Goal: Ask a question: Seek information or help from site administrators or community

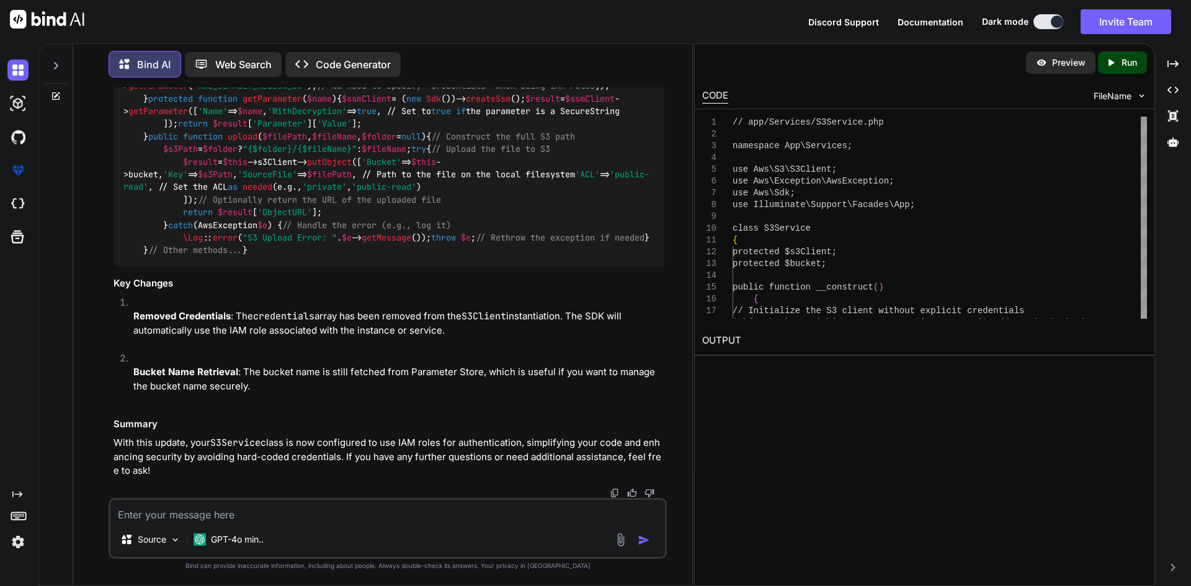
scroll to position [34915, 0]
click at [382, 514] on textarea at bounding box center [387, 511] width 555 height 22
type textarea "How to clear job cache"
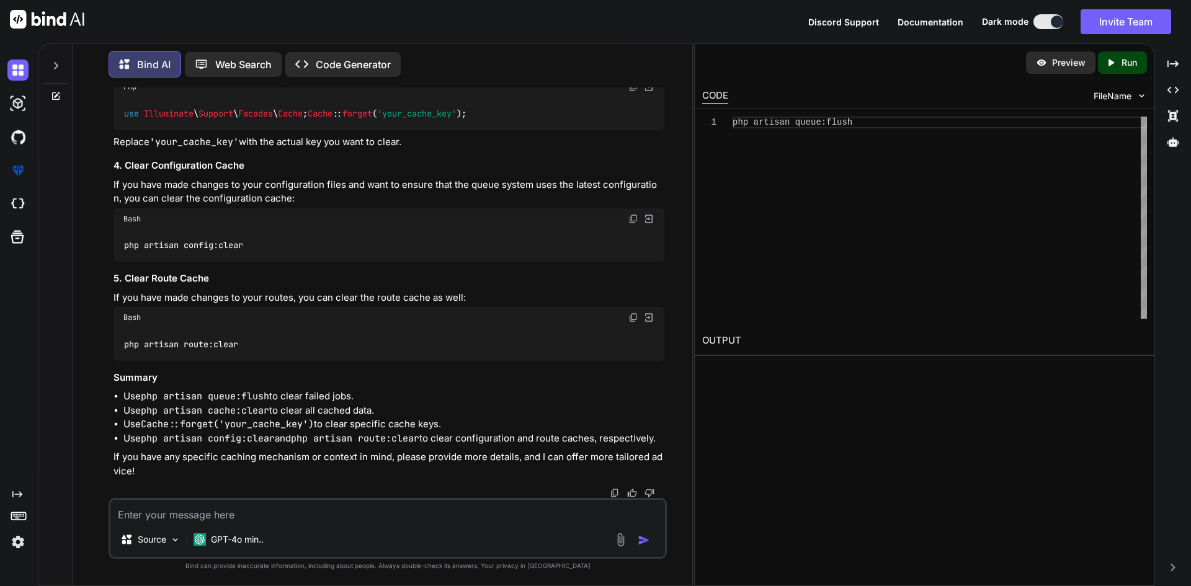
scroll to position [35387, 0]
click at [810, 462] on div "Preview Created with Pixso. Run CODE FileName 1 php artisan queue:flush throw $…" at bounding box center [924, 314] width 461 height 543
drag, startPoint x: 125, startPoint y: 287, endPoint x: 250, endPoint y: 290, distance: 124.7
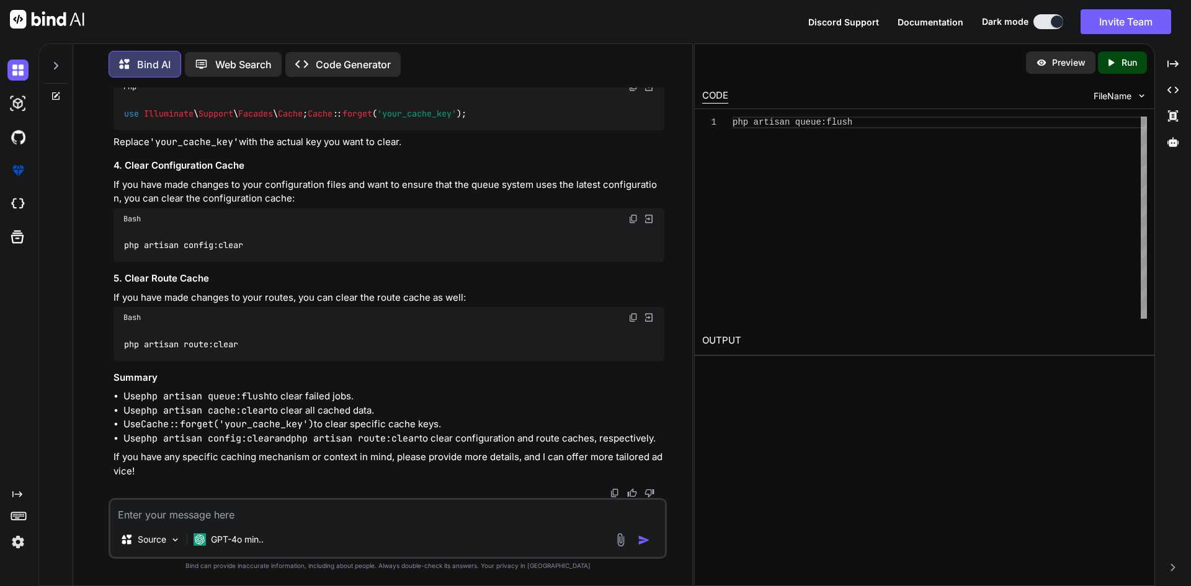
copy code "php artisan queue:flush"
click at [450, 520] on textarea at bounding box center [387, 511] width 555 height 22
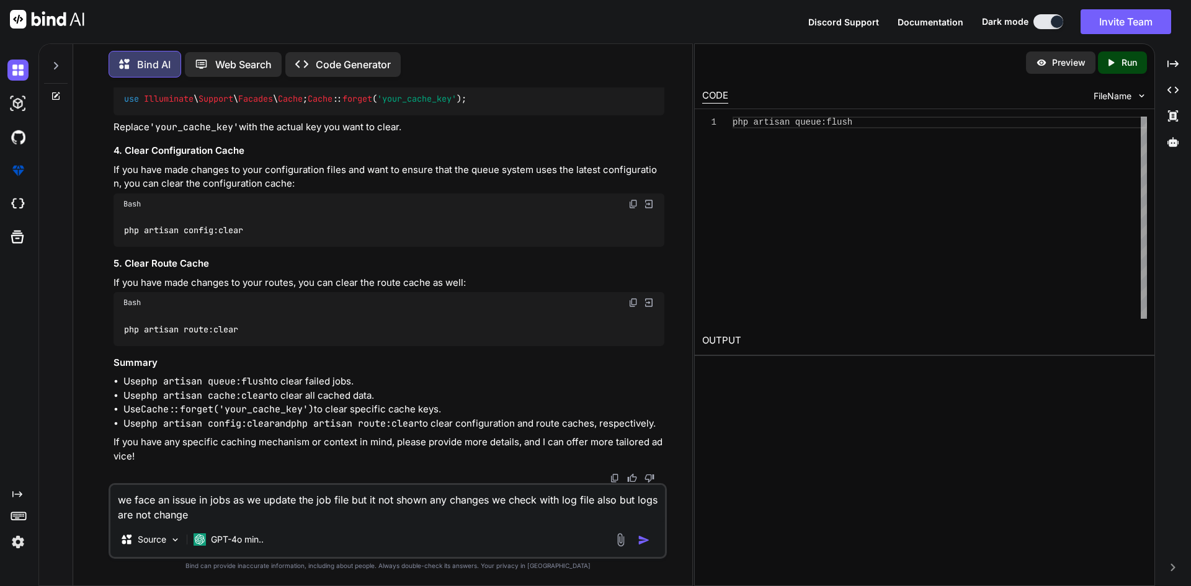
type textarea "we face an issue in jobs as we update the job file but it not shown any changes…"
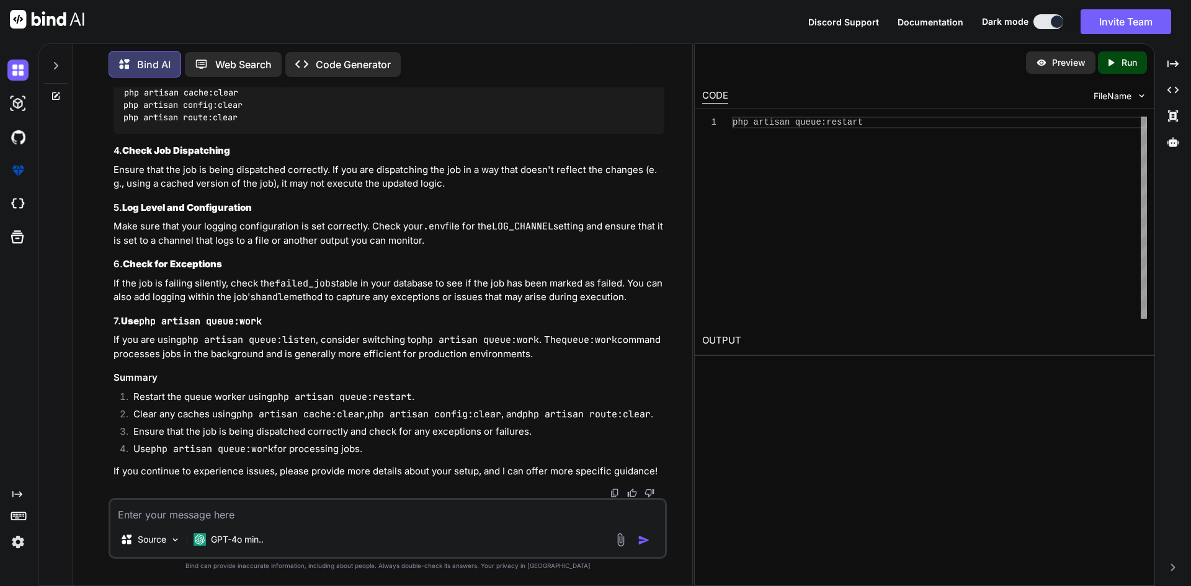
scroll to position [36215, 0]
drag, startPoint x: 125, startPoint y: 358, endPoint x: 248, endPoint y: 378, distance: 124.4
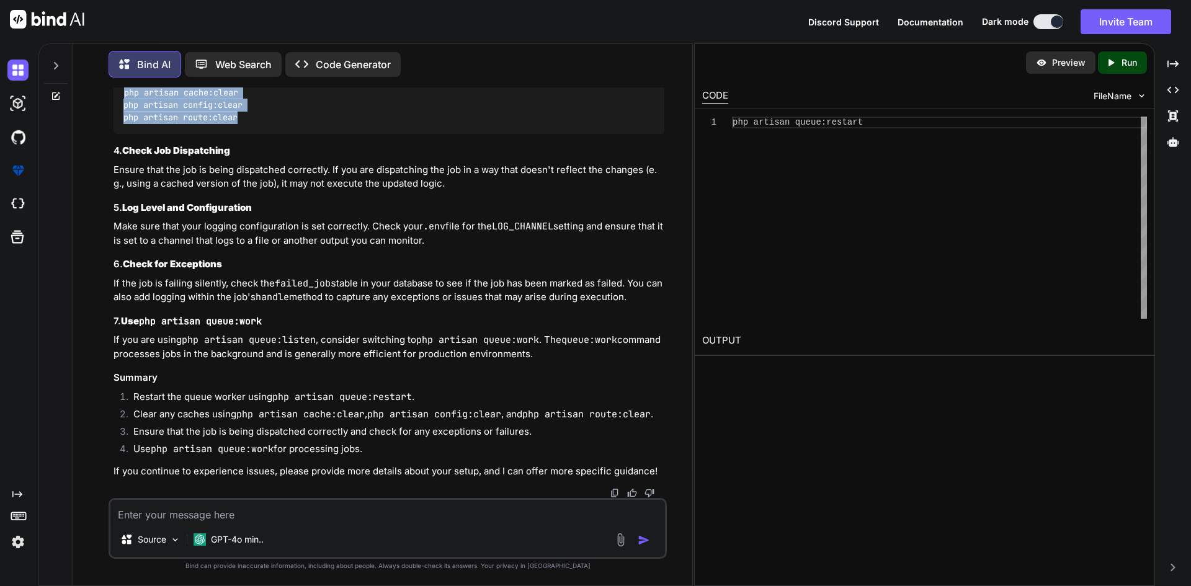
click at [248, 134] on div "php artisan cache:clear php artisan config:clear php artisan route:clear" at bounding box center [389, 105] width 551 height 58
copy code "php artisan cache:clear php artisan config:clear php artisan route:clear"
click at [277, 134] on div "php artisan cache:clear php artisan config:clear php artisan route:clear" at bounding box center [389, 105] width 551 height 58
drag, startPoint x: 123, startPoint y: 360, endPoint x: 250, endPoint y: 391, distance: 130.3
click at [250, 134] on div "php artisan cache:clear php artisan config:clear php artisan route:clear" at bounding box center [389, 105] width 551 height 58
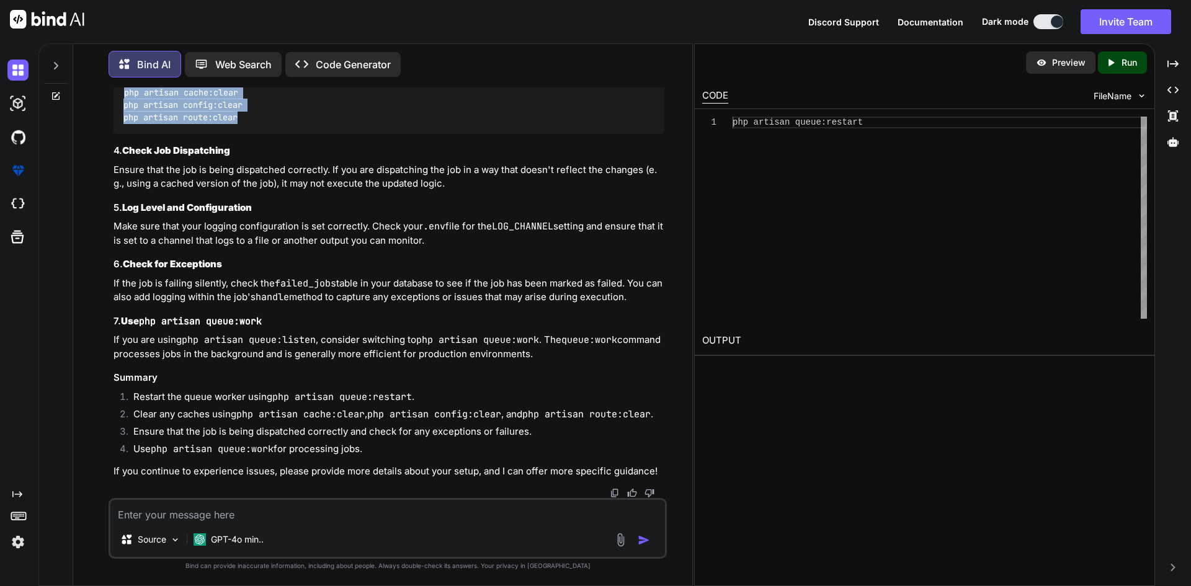
copy code "php artisan cache:clear php artisan config:clear php artisan route:clear"
drag, startPoint x: 133, startPoint y: 251, endPoint x: 292, endPoint y: 244, distance: 159.0
copy code "php artisan queue:restart"
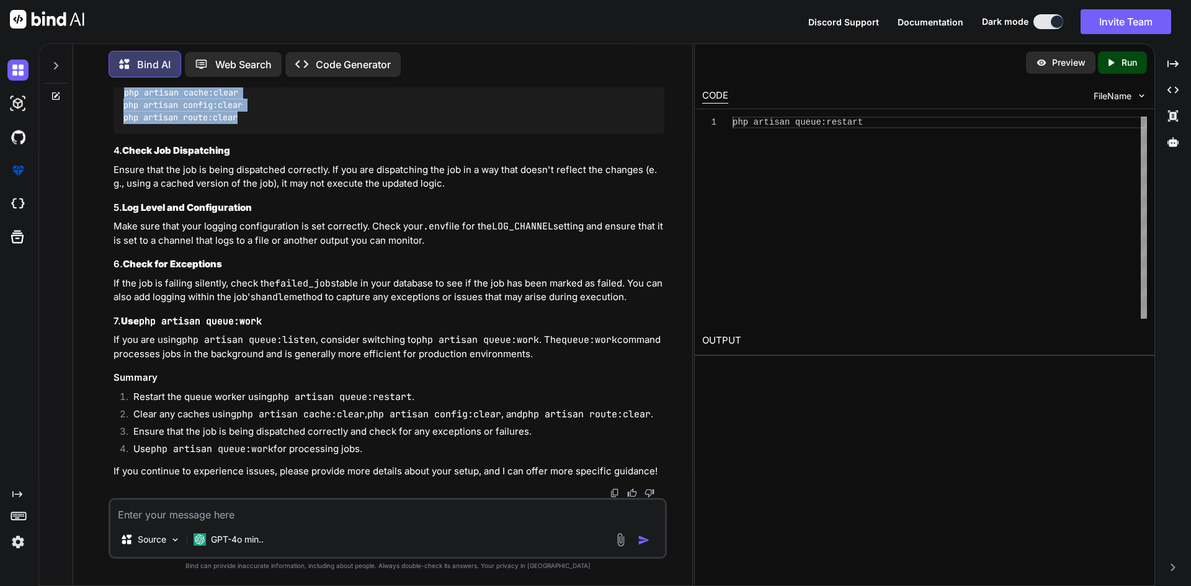
drag, startPoint x: 127, startPoint y: 419, endPoint x: 261, endPoint y: 448, distance: 137.6
click at [261, 134] on div "php artisan cache:clear php artisan config:clear php artisan route:clear" at bounding box center [389, 105] width 551 height 58
copy code "php artisan cache:clear php artisan config:clear php artisan route:clear"
click at [277, 134] on div "php artisan cache:clear php artisan config:clear php artisan route:clear" at bounding box center [389, 105] width 551 height 58
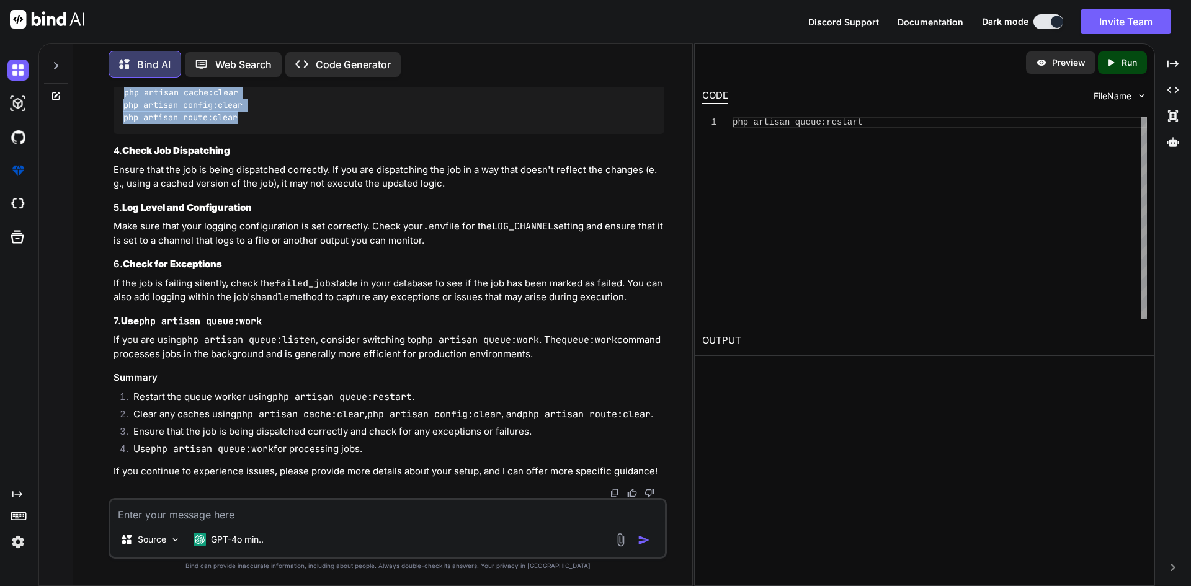
drag, startPoint x: 125, startPoint y: 277, endPoint x: 242, endPoint y: 305, distance: 119.8
click at [242, 134] on div "php artisan cache:clear php artisan config:clear php artisan route:clear" at bounding box center [389, 105] width 551 height 58
copy code "php artisan cache:clear php artisan config:clear php artisan route:clear"
click at [352, 514] on textarea at bounding box center [387, 511] width 555 height 22
paste textarea "Instances of Aws\\S3\\S3Client cannot be serialized"
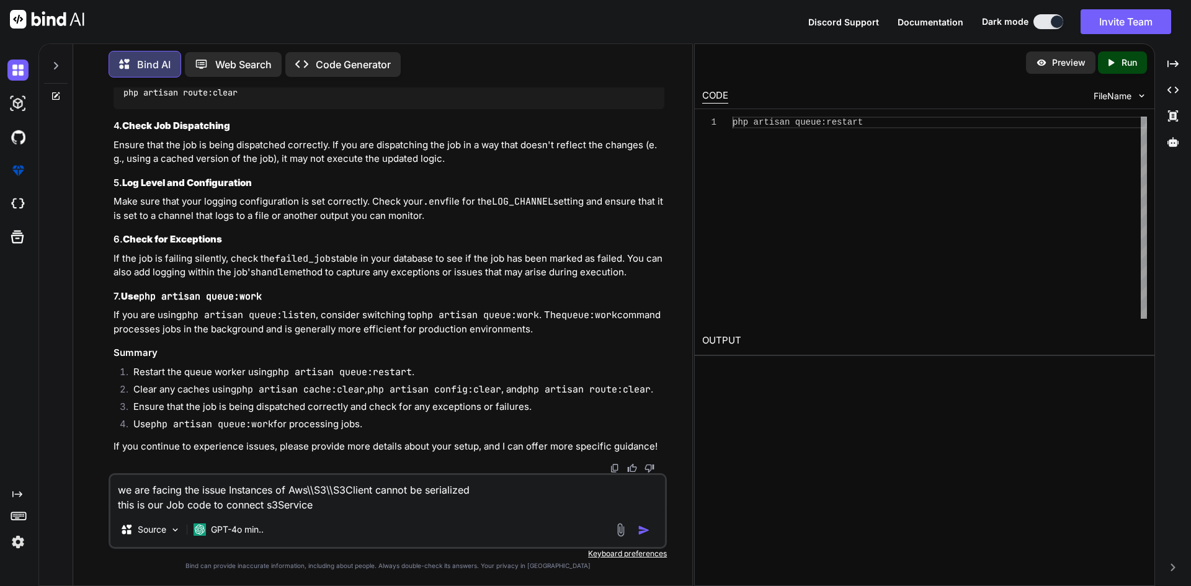
click at [315, 505] on textarea "we are facing the issue Instances of Aws\\S3\\S3Client cannot be serialized thi…" at bounding box center [387, 493] width 555 height 37
click at [305, 501] on textarea "we are facing the issue Instances of Aws\\S3\\S3Client cannot be serialized thi…" at bounding box center [387, 493] width 555 height 37
type textarea "we are facing the issue Instances of Aws\\S3\\S3Client cannot be serialized thi…"
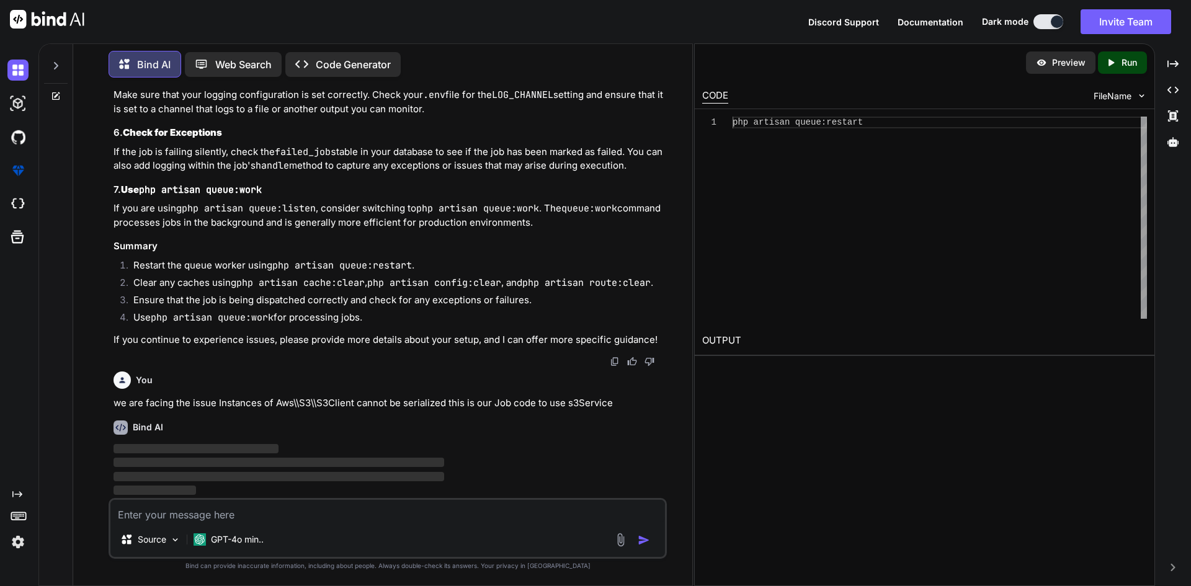
scroll to position [36736, 0]
paste textarea "<?php namespace App\Jobs; use App\Services\S3Service; use App\Services\JobPdfSe…"
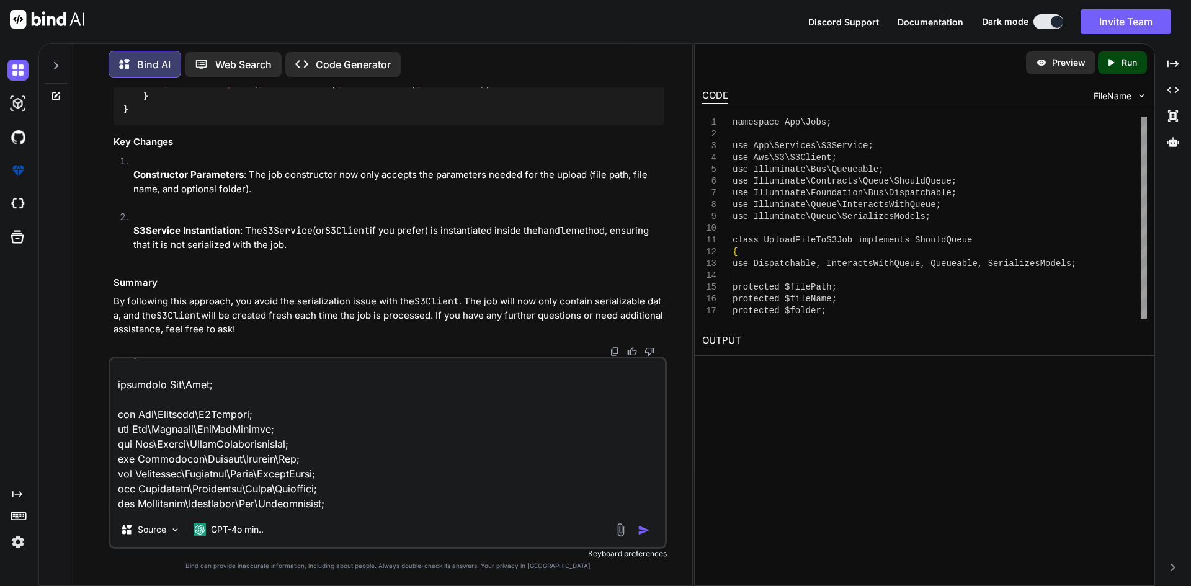
scroll to position [0, 0]
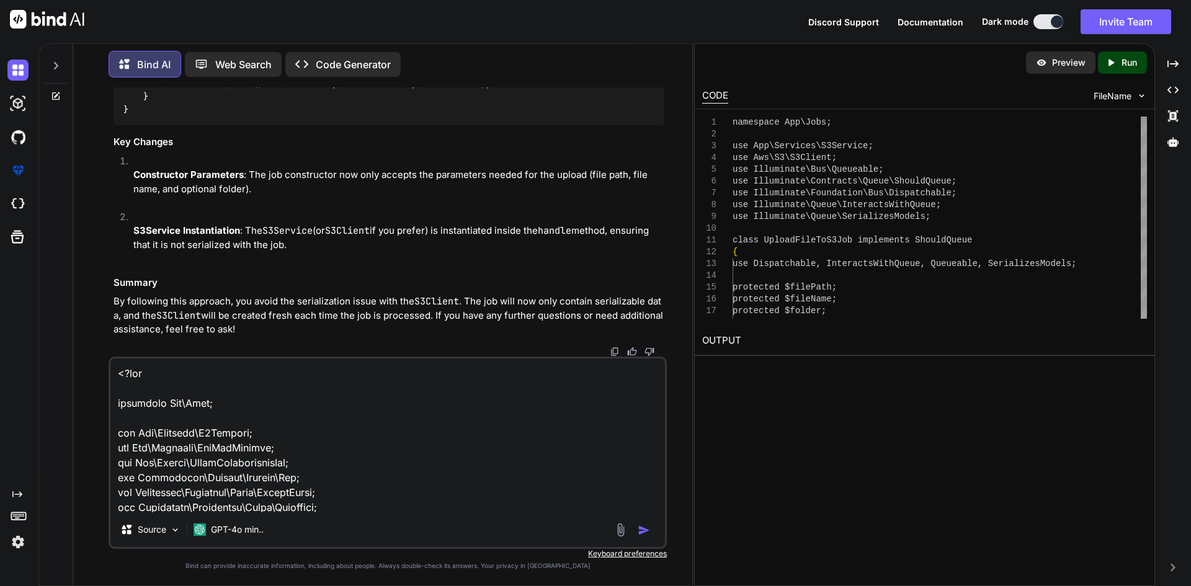
click at [141, 374] on textarea at bounding box center [387, 436] width 555 height 154
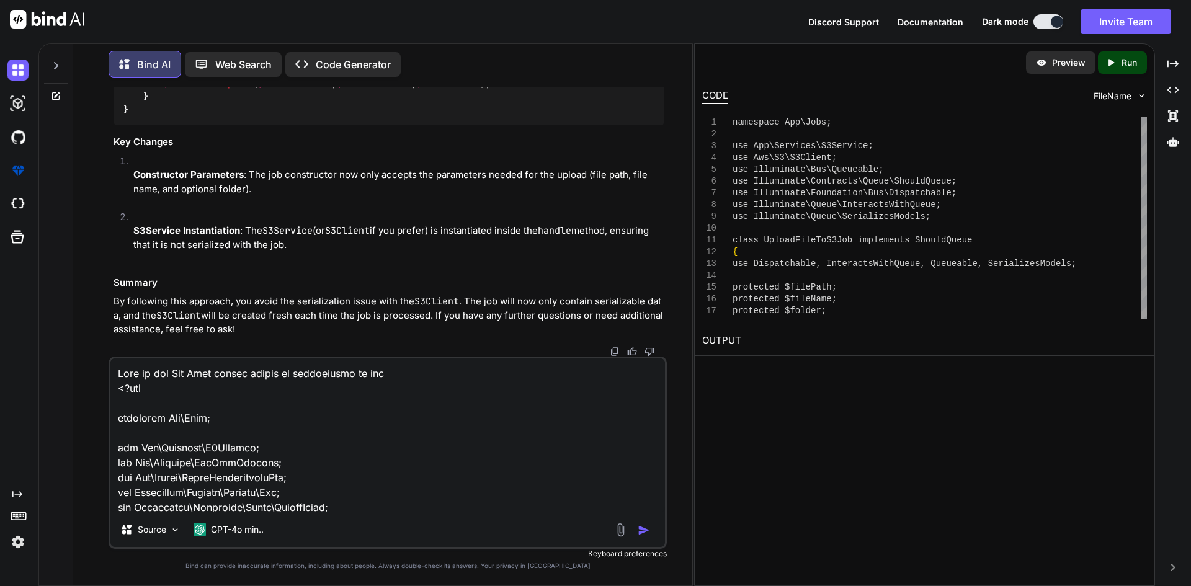
type textarea "This is our Job Code kindly change it accordingly to work <?php namespace App\J…"
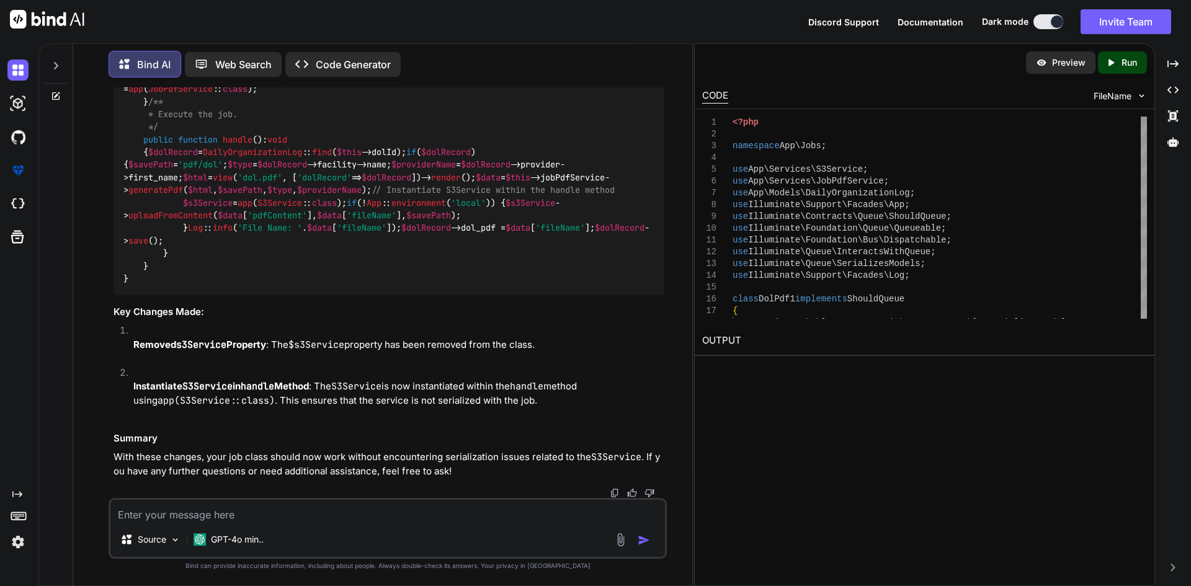
scroll to position [38280, 0]
